Goal: Task Accomplishment & Management: Complete application form

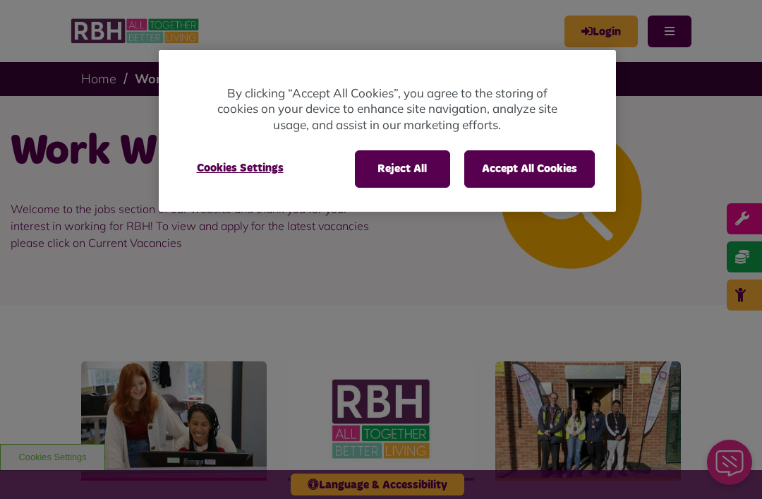
click at [459, 154] on div "Reject All Accept All Cookies" at bounding box center [475, 168] width 240 height 37
click at [537, 171] on button "Accept All Cookies" at bounding box center [529, 168] width 130 height 37
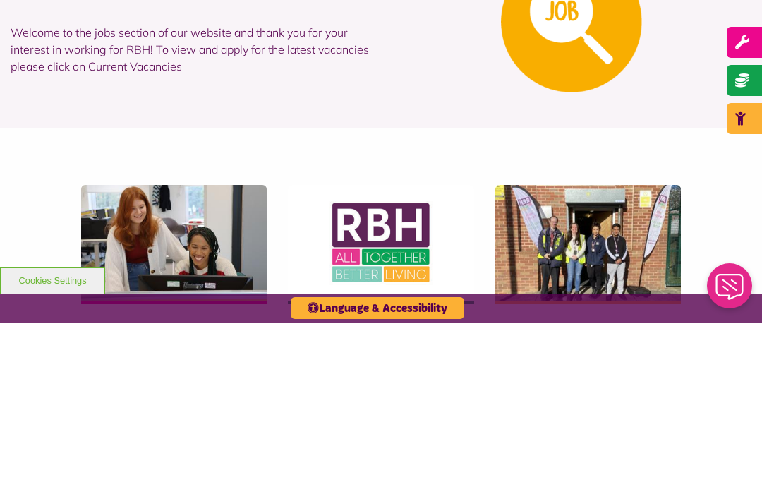
scroll to position [264, 0]
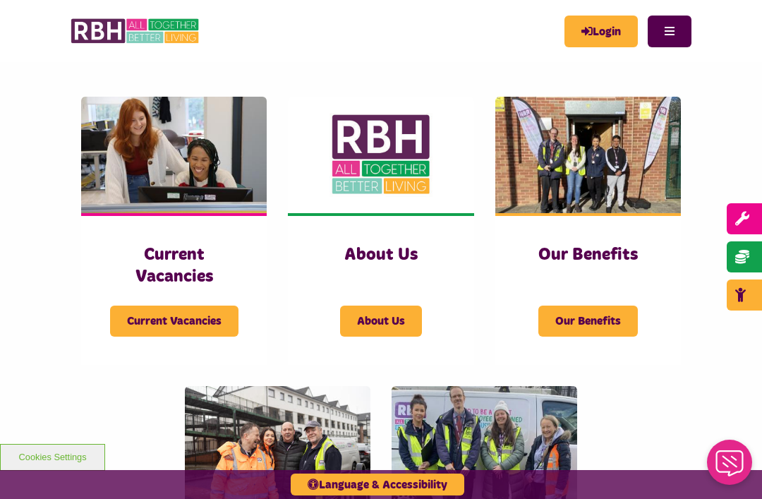
click at [197, 339] on div "Current Vacancies Current Vacancies" at bounding box center [173, 289] width 185 height 152
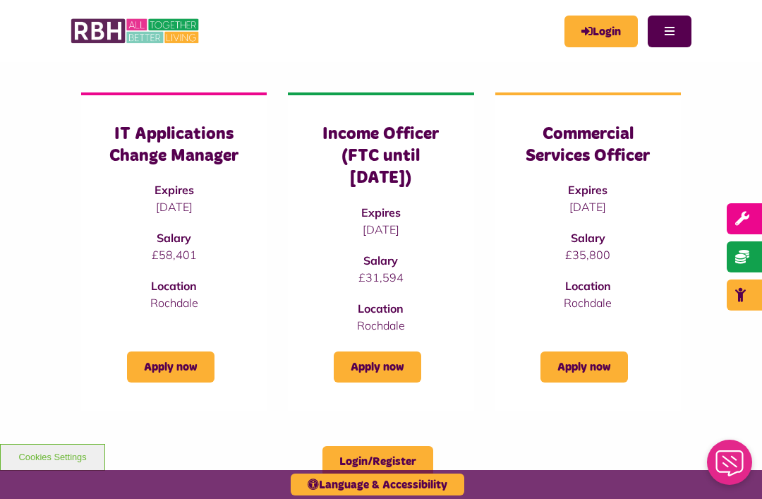
scroll to position [108, 0]
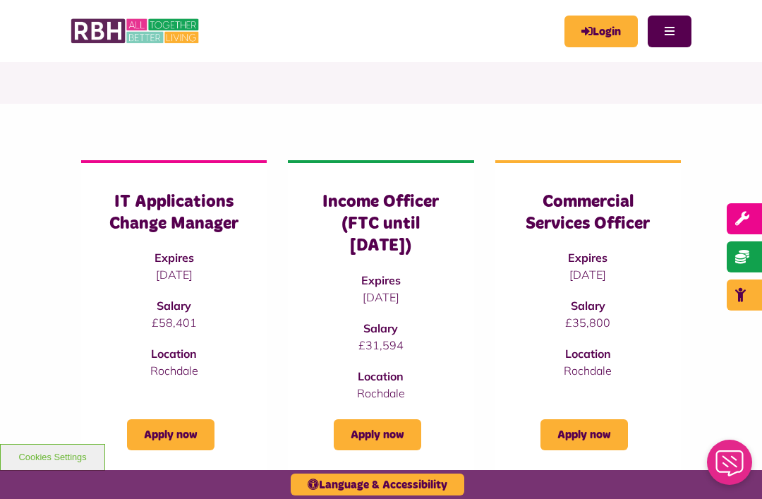
click at [369, 225] on h3 "Income Officer (FTC until [DATE])" at bounding box center [380, 224] width 129 height 66
click at [365, 238] on h3 "Income Officer (FTC until [DATE])" at bounding box center [380, 224] width 129 height 66
click at [346, 224] on h3 "Income Officer (FTC until [DATE])" at bounding box center [380, 224] width 129 height 66
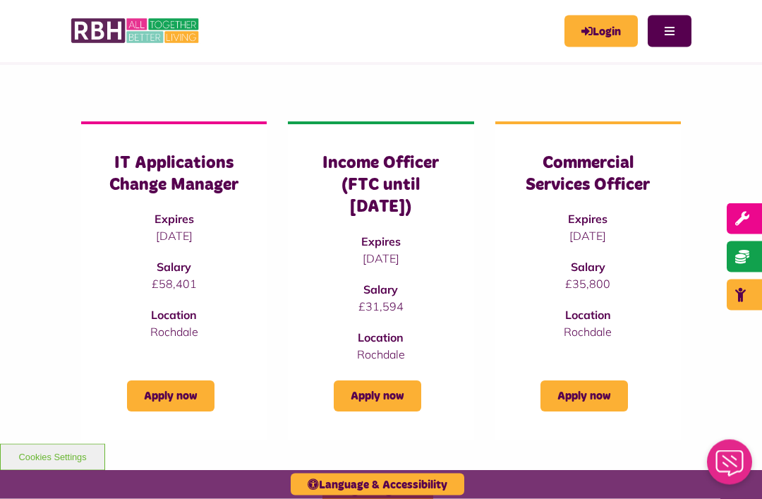
scroll to position [150, 0]
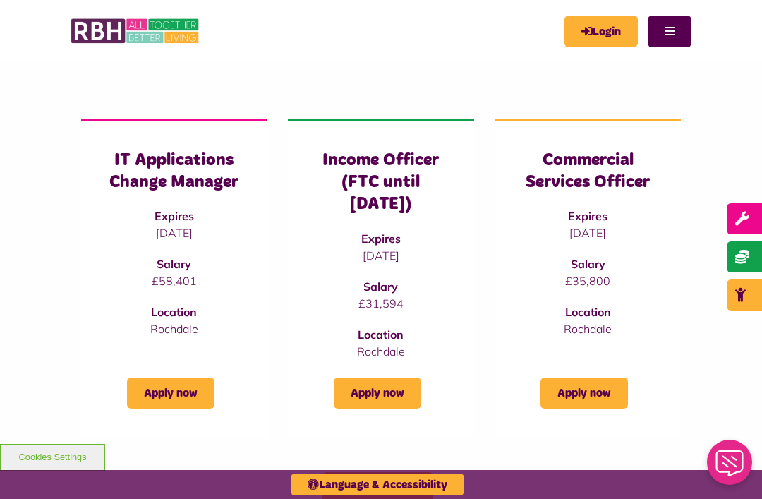
click at [358, 174] on h3 "Income Officer (FTC until [DATE])" at bounding box center [380, 183] width 129 height 66
click at [367, 217] on div "Income Officer (FTC until [DATE]) Expires [DATE] Salary £31,594 Location [GEOGR…" at bounding box center [380, 255] width 129 height 210
click at [388, 396] on link "Apply now" at bounding box center [377, 392] width 87 height 31
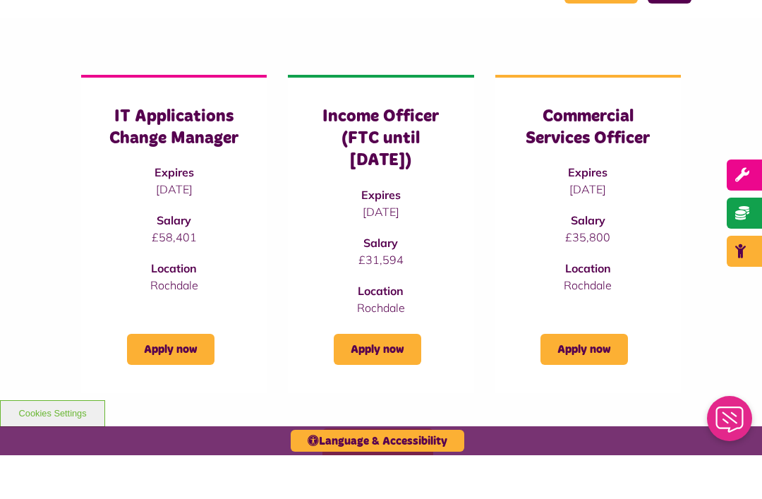
scroll to position [195, 0]
